Goal: Navigation & Orientation: Understand site structure

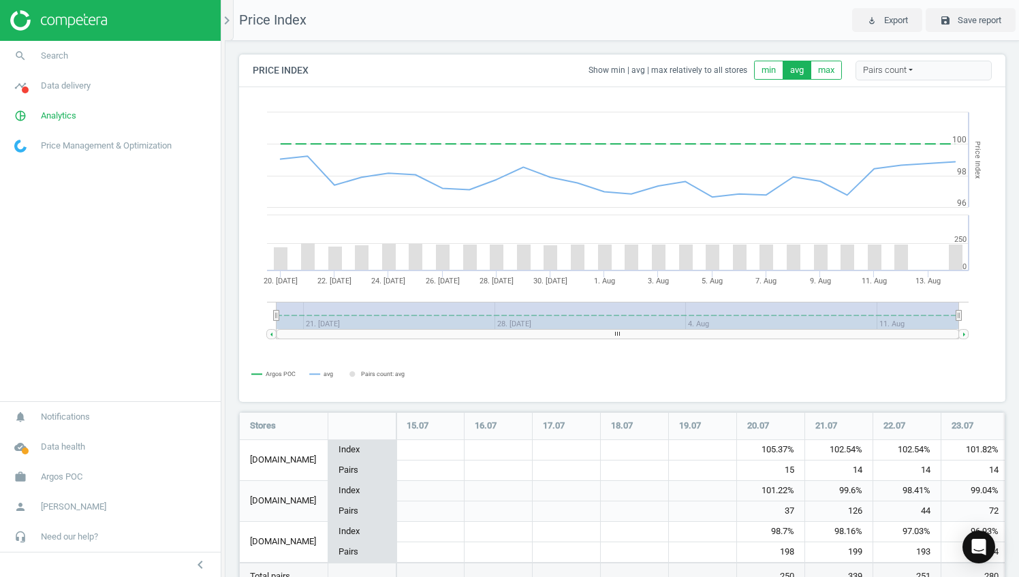
scroll to position [215, 776]
click at [63, 25] on img at bounding box center [58, 20] width 97 height 20
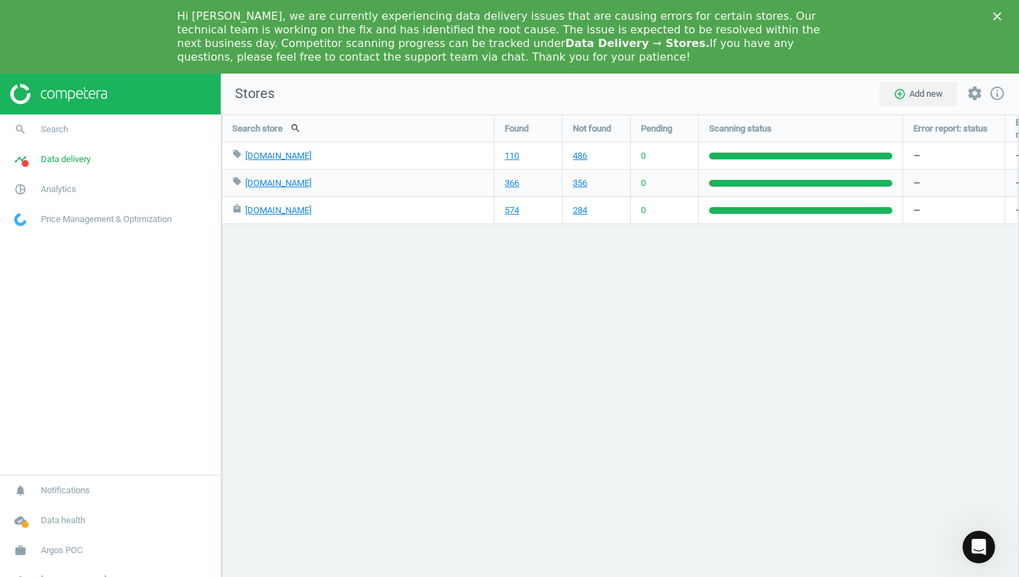
scroll to position [557, 818]
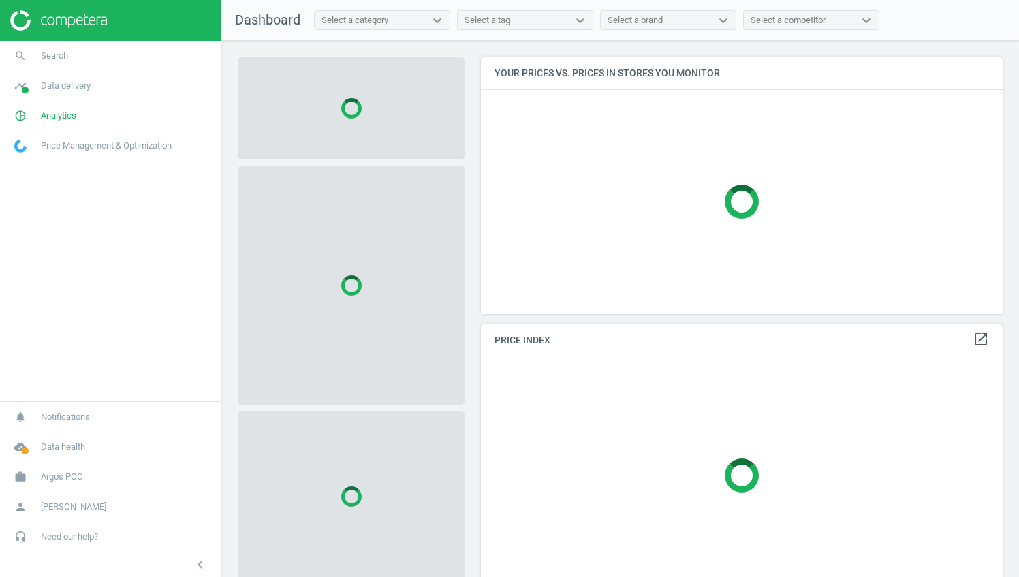
scroll to position [276, 532]
